Goal: Information Seeking & Learning: Learn about a topic

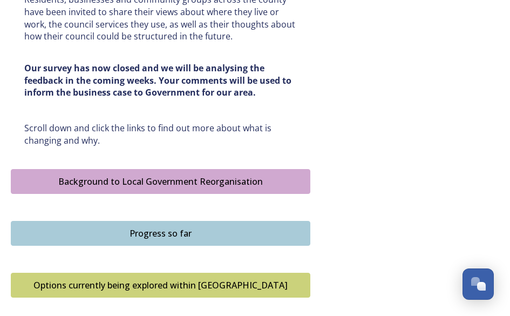
scroll to position [648, 0]
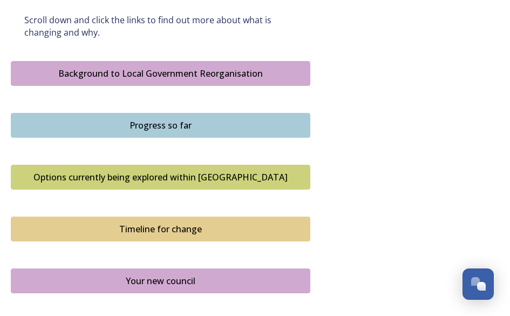
click at [183, 171] on div "Options currently being explored within [GEOGRAPHIC_DATA]" at bounding box center [161, 177] width 288 height 13
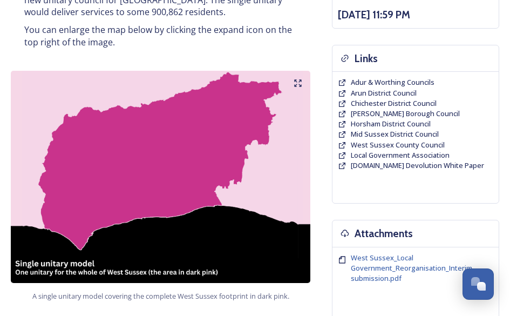
scroll to position [324, 0]
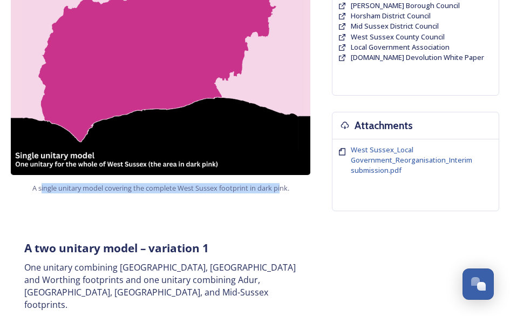
drag, startPoint x: 80, startPoint y: 193, endPoint x: 282, endPoint y: 192, distance: 201.9
click at [282, 192] on span "A single unitary model covering the complete West Sussex footprint in dark pink." at bounding box center [160, 188] width 257 height 10
click at [283, 193] on span "A single unitary model covering the complete West Sussex footprint in dark pink." at bounding box center [160, 188] width 257 height 10
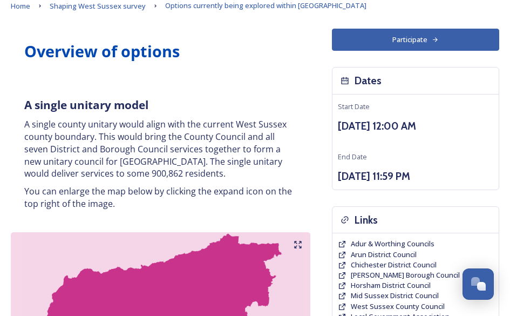
scroll to position [54, 0]
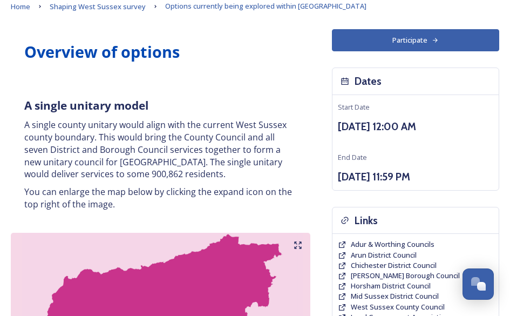
click at [185, 188] on p "You can enlarge the map below by clicking the expand icon on the top right of t…" at bounding box center [160, 198] width 273 height 24
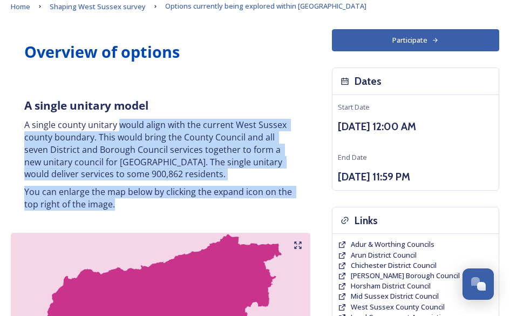
drag, startPoint x: 123, startPoint y: 134, endPoint x: 191, endPoint y: 199, distance: 93.2
click at [191, 199] on div "A single unitary model A single county unitary would align with the current Wes…" at bounding box center [160, 154] width 289 height 126
click at [191, 199] on p "You can enlarge the map below by clicking the expand icon on the top right of t…" at bounding box center [160, 198] width 273 height 24
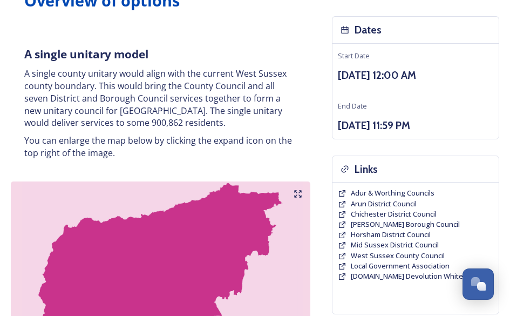
scroll to position [108, 0]
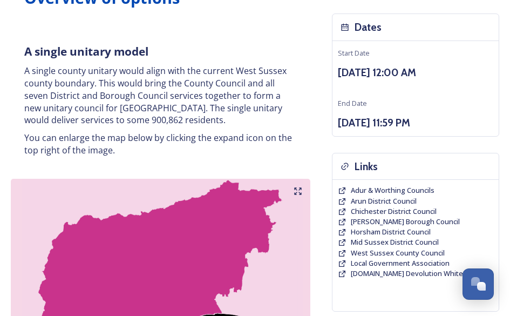
click at [261, 210] on img at bounding box center [161, 285] width 300 height 212
click at [291, 192] on img at bounding box center [161, 285] width 300 height 212
click at [303, 192] on img at bounding box center [161, 285] width 300 height 212
click at [294, 187] on icon at bounding box center [298, 191] width 9 height 9
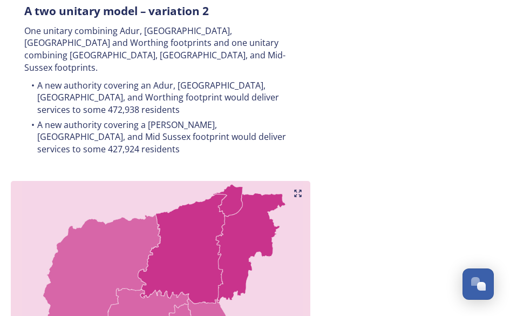
scroll to position [1080, 0]
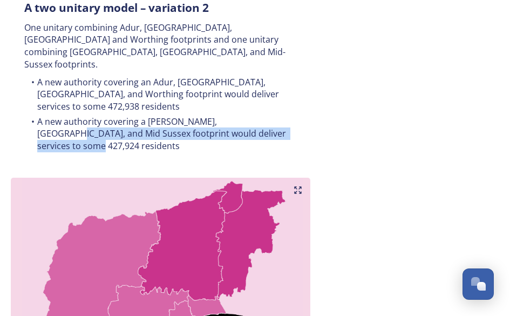
drag, startPoint x: 265, startPoint y: 89, endPoint x: 254, endPoint y: 73, distance: 19.3
click at [254, 116] on li "A new authority covering a [PERSON_NAME], [GEOGRAPHIC_DATA], and Mid Sussex foo…" at bounding box center [160, 134] width 273 height 37
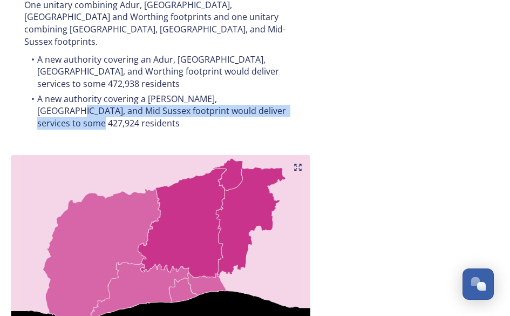
scroll to position [1086, 0]
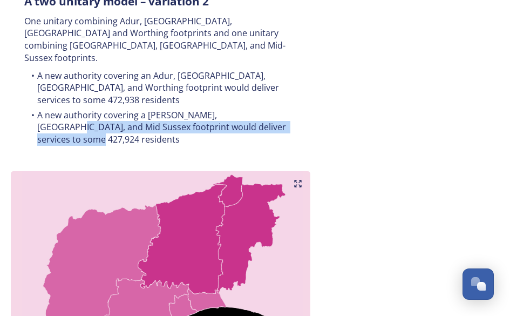
click at [261, 175] on img at bounding box center [161, 277] width 300 height 212
click at [262, 173] on img at bounding box center [161, 277] width 300 height 212
click at [263, 171] on img at bounding box center [161, 277] width 300 height 212
click at [262, 172] on img at bounding box center [161, 277] width 300 height 212
click at [265, 172] on img at bounding box center [161, 277] width 300 height 212
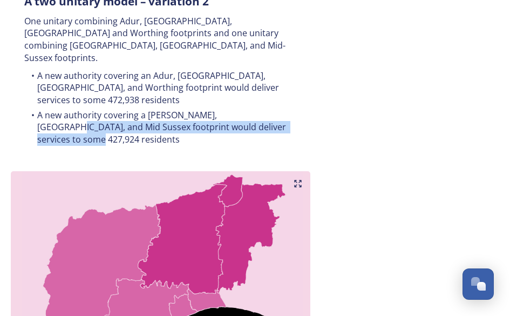
click at [265, 172] on img at bounding box center [161, 277] width 300 height 212
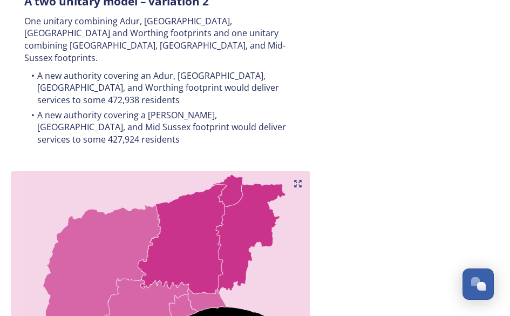
click at [218, 109] on li "A new authority covering a [PERSON_NAME], [GEOGRAPHIC_DATA], and Mid Sussex foo…" at bounding box center [160, 127] width 273 height 37
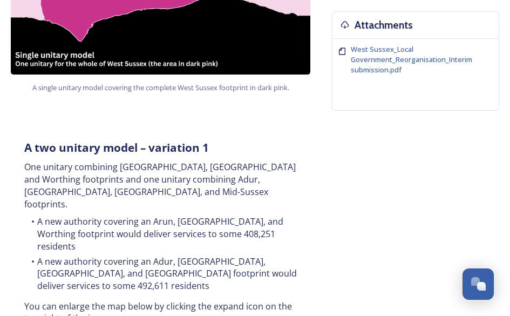
scroll to position [0, 0]
